Goal: Task Accomplishment & Management: Manage account settings

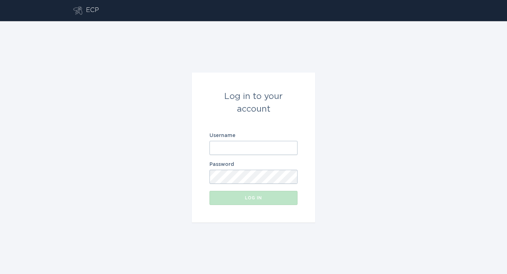
click at [240, 156] on form "Log in to your account Username Password Log in" at bounding box center [253, 148] width 123 height 150
click at [240, 149] on input "Username" at bounding box center [254, 148] width 88 height 14
paste input "[EMAIL_ADDRESS][DOMAIN_NAME]"
type input "[EMAIL_ADDRESS][DOMAIN_NAME]"
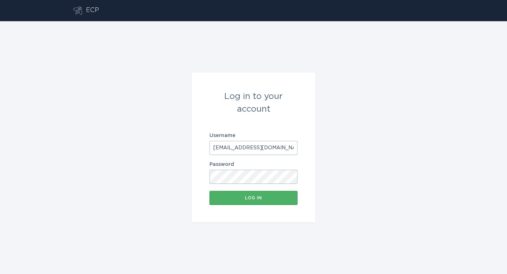
click at [254, 199] on div "Log in" at bounding box center [253, 198] width 81 height 4
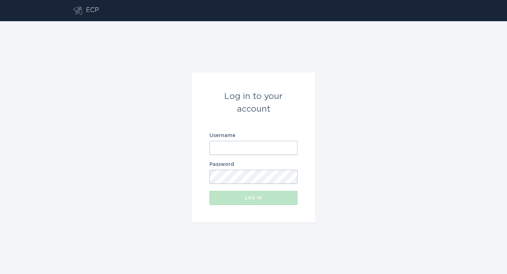
click at [234, 148] on input "Username" at bounding box center [254, 148] width 88 height 14
paste input "[EMAIL_ADDRESS][DOMAIN_NAME]"
type input "[EMAIL_ADDRESS][DOMAIN_NAME]"
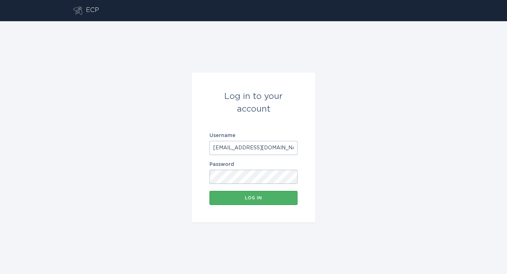
click at [259, 198] on div "Log in" at bounding box center [253, 198] width 81 height 4
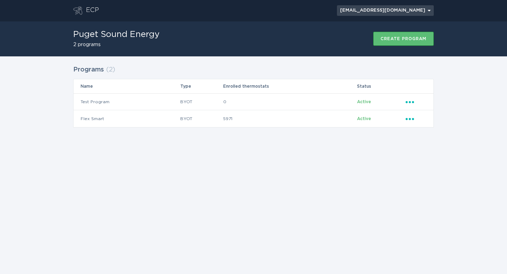
click at [422, 9] on div "[EMAIL_ADDRESS][DOMAIN_NAME] Chevron" at bounding box center [385, 10] width 91 height 4
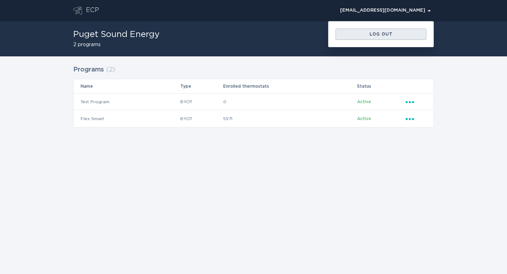
click at [374, 36] on div "Log out" at bounding box center [381, 34] width 84 height 4
